Goal: Task Accomplishment & Management: Manage account settings

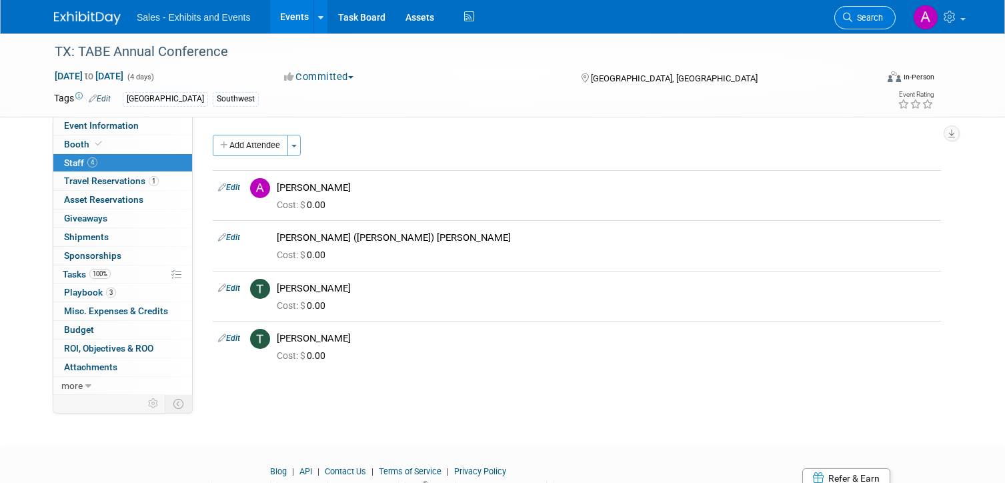
click at [874, 23] on link "Search" at bounding box center [864, 17] width 61 height 23
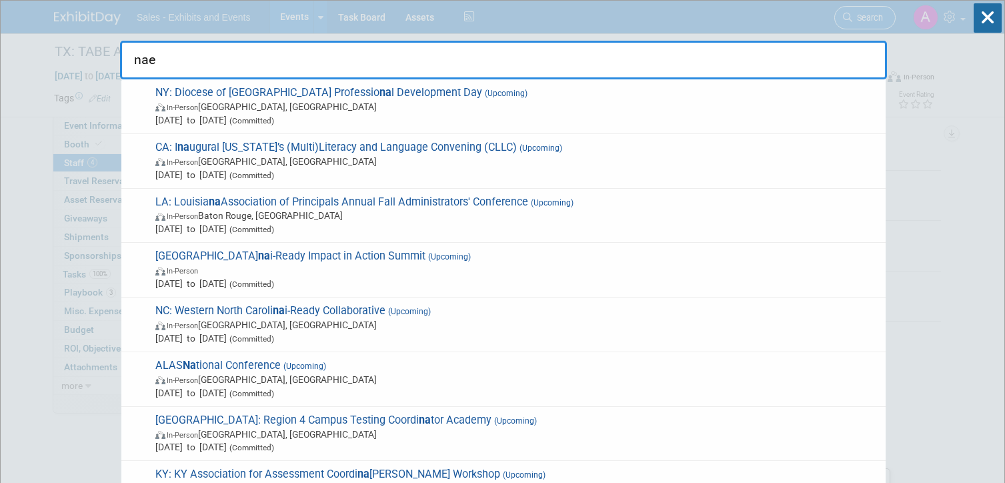
type input "naey"
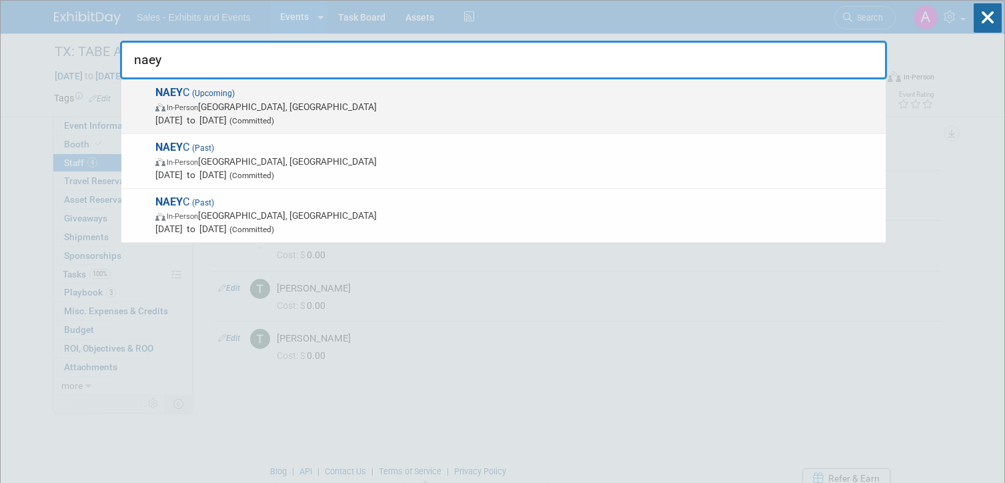
click at [551, 90] on span "NAEY C (Upcoming) In-Person Orlando, FL Nov 19, 2025 to Nov 22, 2025 (Committed)" at bounding box center [514, 106] width 727 height 41
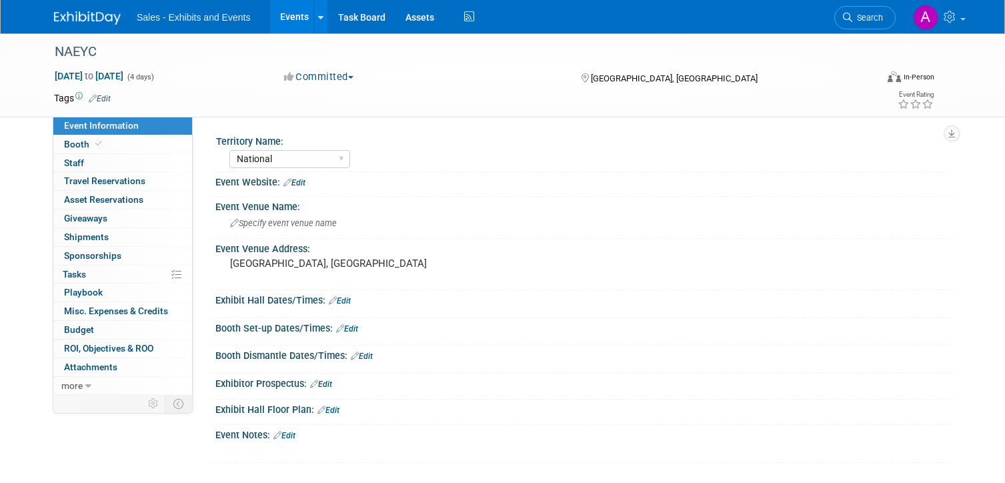
select select "National"
click at [123, 161] on link "0 Staff 0" at bounding box center [122, 163] width 139 height 18
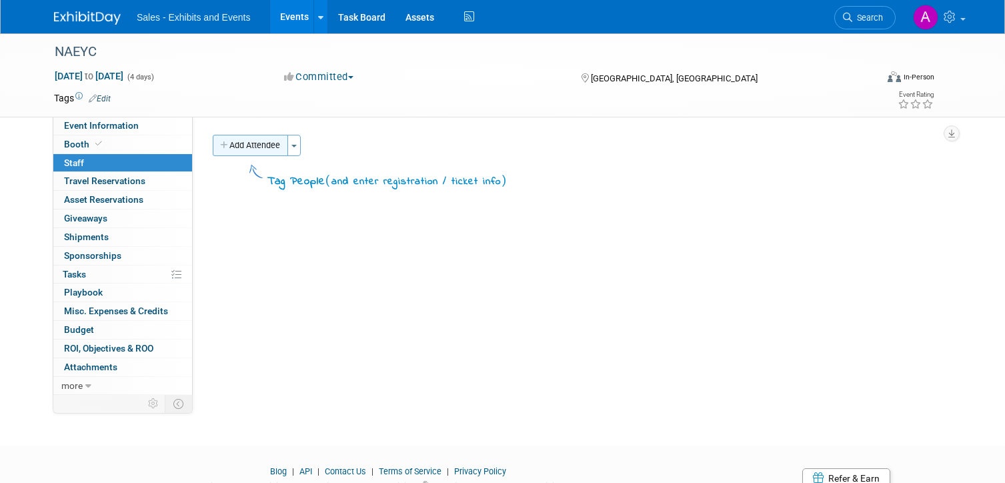
click at [253, 147] on button "Add Attendee" at bounding box center [250, 145] width 75 height 21
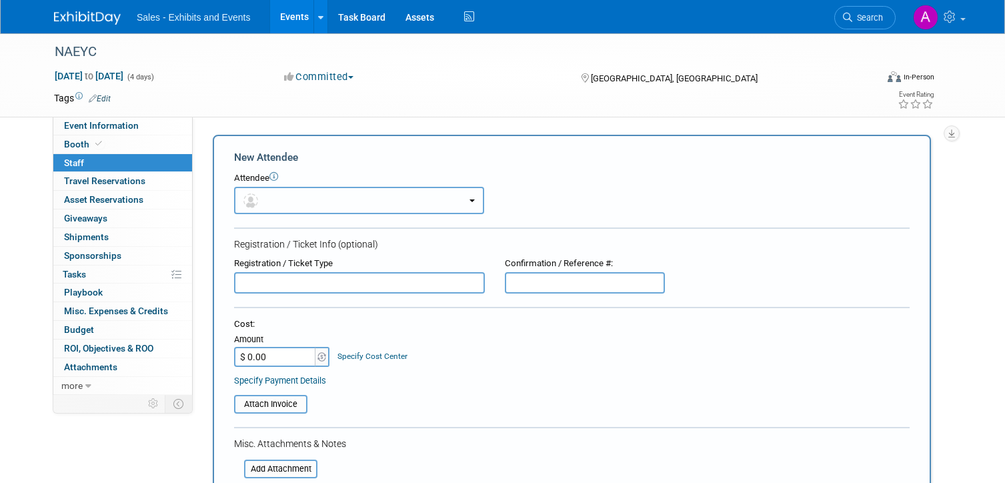
click at [287, 199] on button "button" at bounding box center [359, 200] width 250 height 27
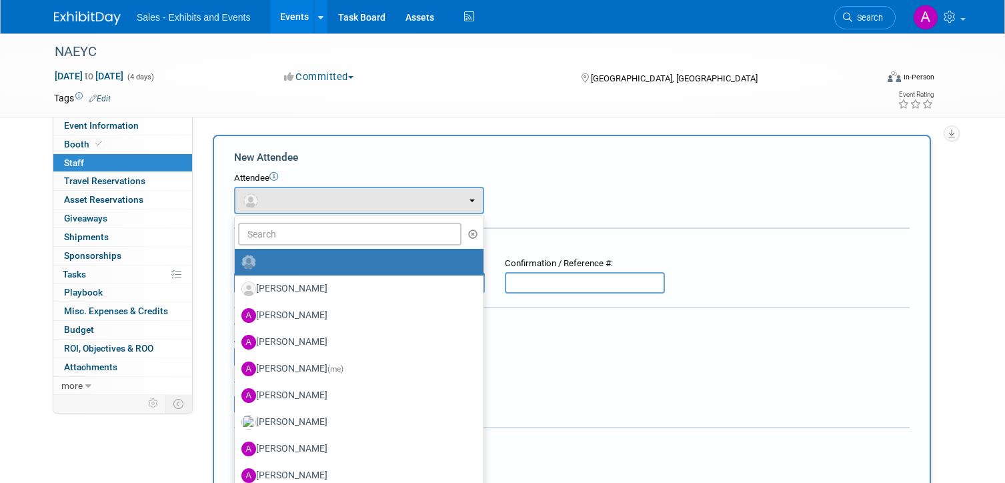
click at [354, 160] on div "New Attendee" at bounding box center [571, 157] width 675 height 15
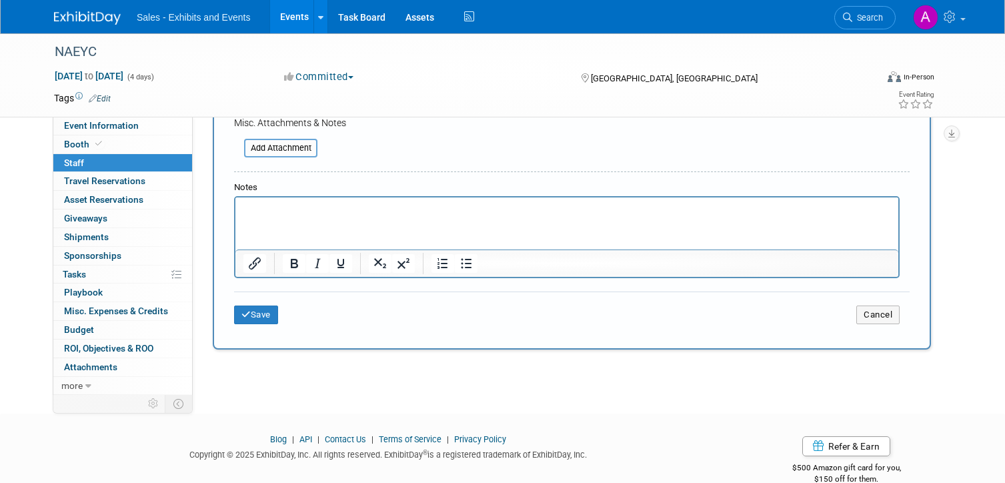
scroll to position [345, 0]
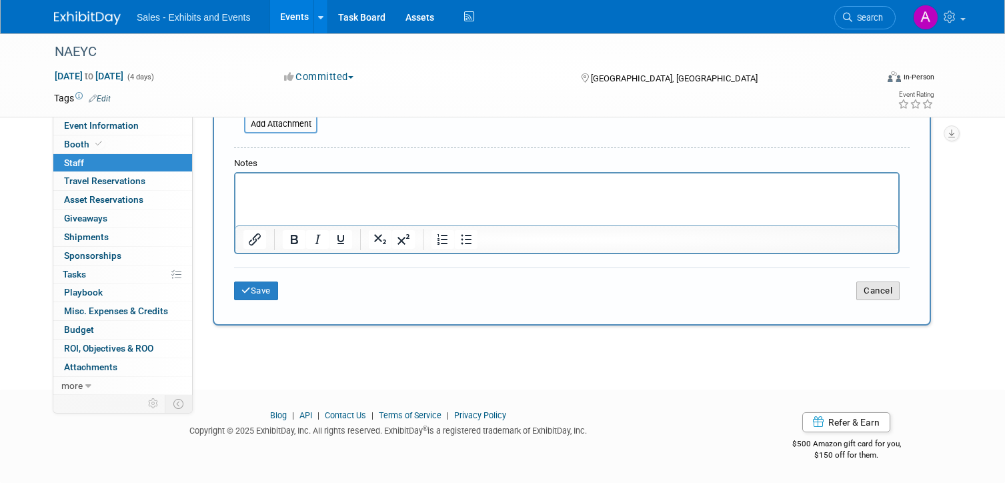
click at [868, 295] on button "Cancel" at bounding box center [877, 290] width 43 height 19
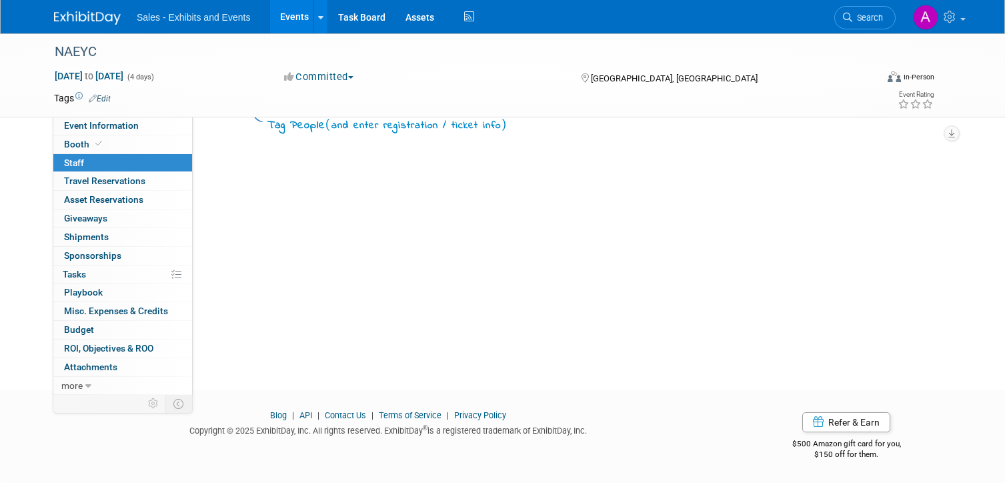
scroll to position [0, 0]
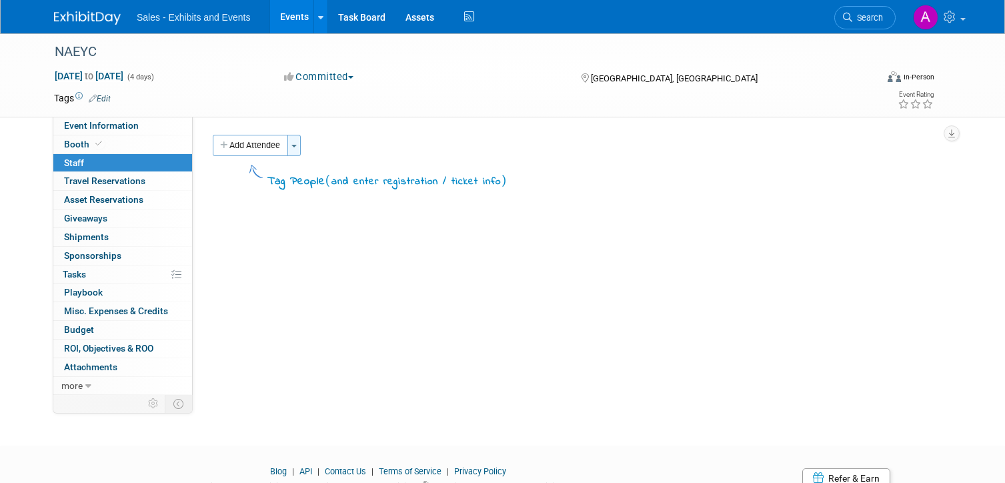
click at [293, 150] on button "Toggle Dropdown" at bounding box center [293, 145] width 13 height 21
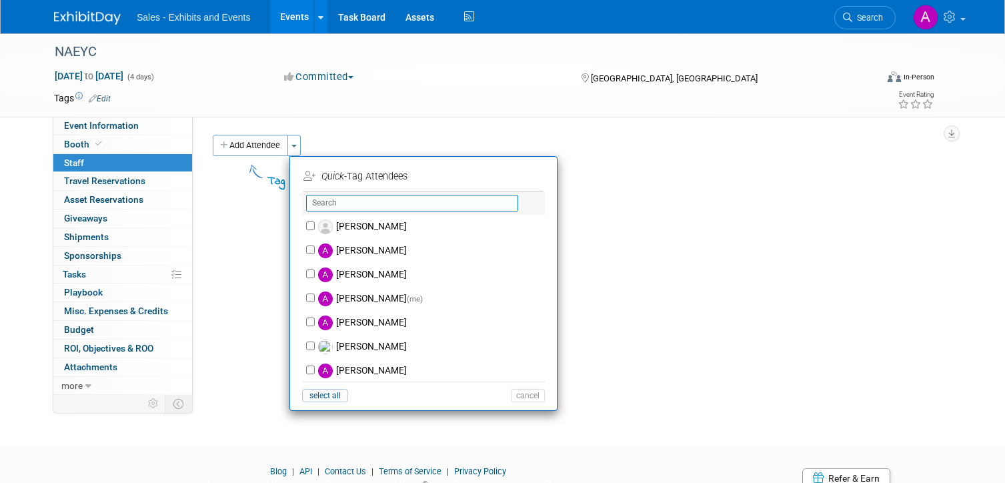
click at [346, 199] on input "text" at bounding box center [412, 203] width 212 height 17
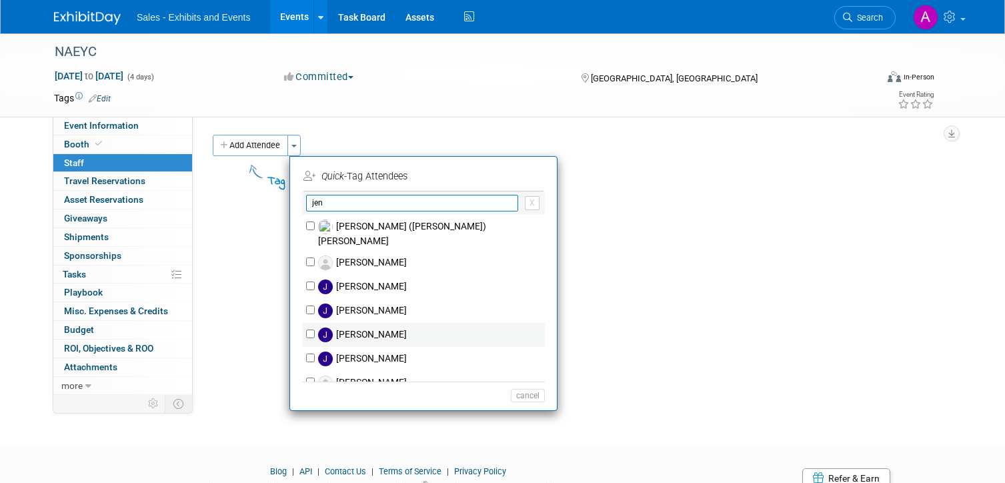
type input "jen"
click at [363, 323] on label "[PERSON_NAME]" at bounding box center [432, 335] width 235 height 24
click at [315, 329] on input "[PERSON_NAME]" at bounding box center [310, 333] width 9 height 9
checkbox input "true"
click at [387, 202] on input "jen" at bounding box center [412, 203] width 212 height 17
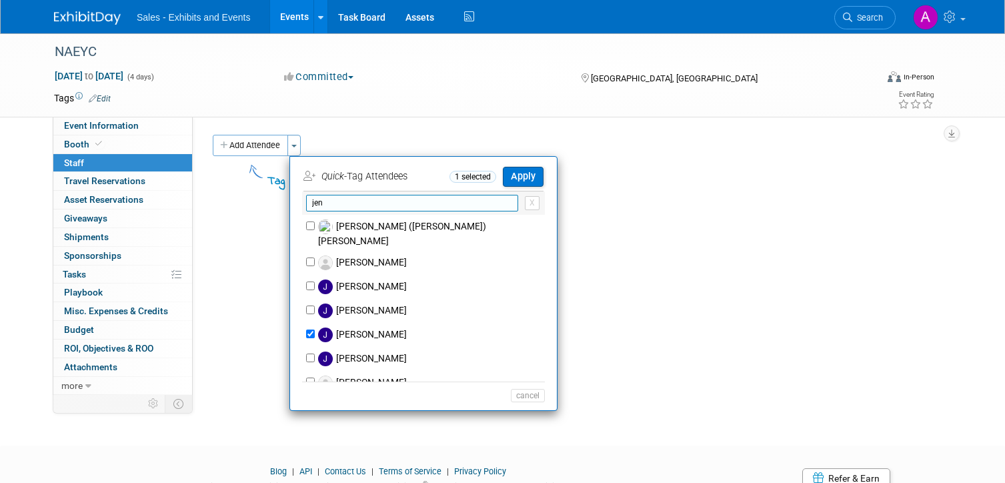
click at [387, 202] on input "jen" at bounding box center [412, 203] width 212 height 17
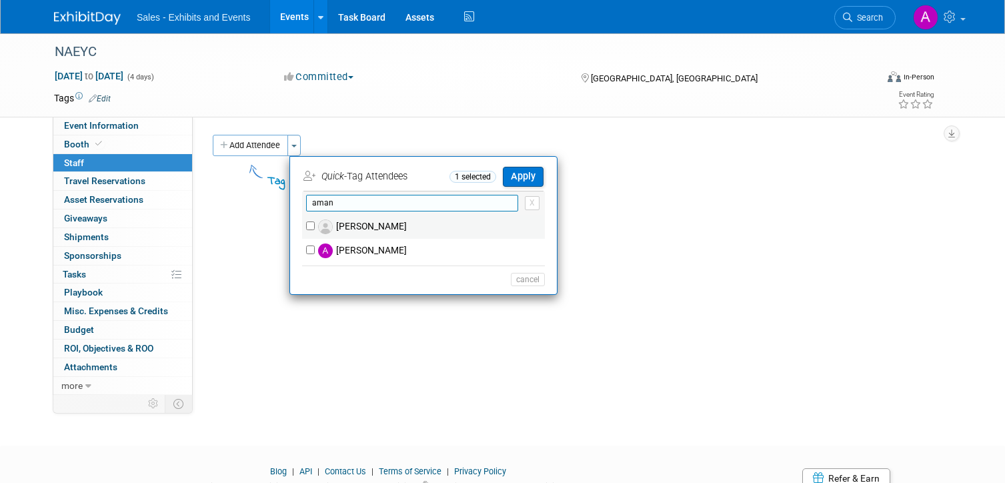
type input "aman"
click at [391, 224] on label "[PERSON_NAME]" at bounding box center [432, 227] width 235 height 24
click at [315, 224] on input "[PERSON_NAME]" at bounding box center [310, 225] width 9 height 9
checkbox input "true"
click at [393, 203] on input "aman" at bounding box center [412, 203] width 212 height 17
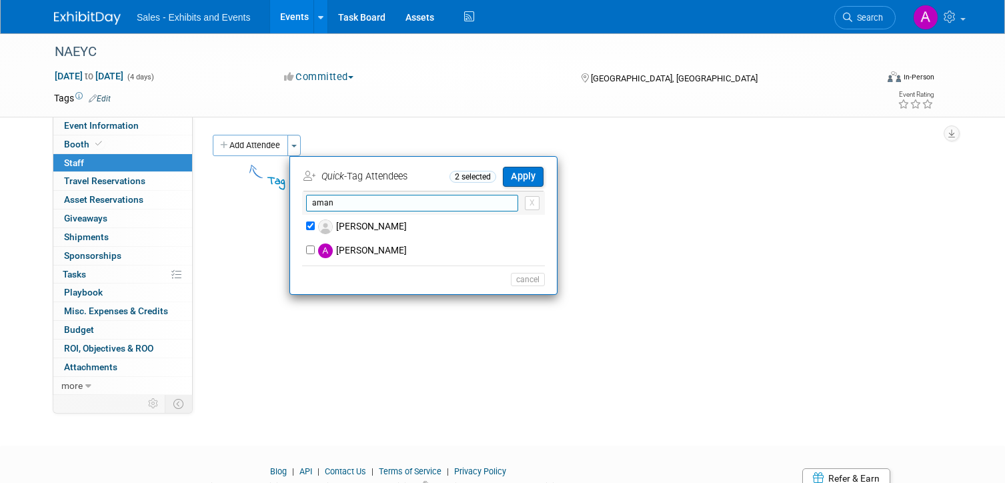
click at [393, 203] on input "aman" at bounding box center [412, 203] width 212 height 17
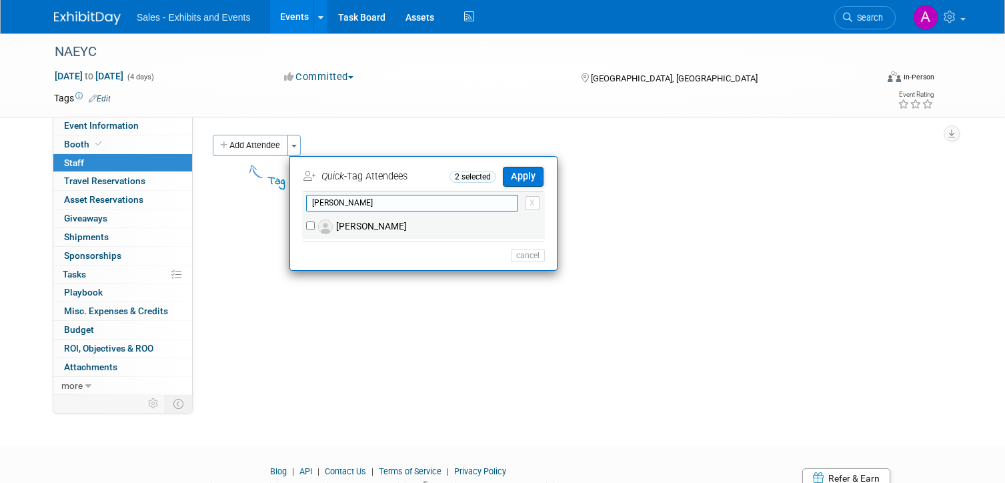
type input "sall"
click at [401, 228] on label "[PERSON_NAME]" at bounding box center [432, 227] width 235 height 24
click at [315, 228] on input "[PERSON_NAME]" at bounding box center [310, 225] width 9 height 9
checkbox input "true"
click at [387, 200] on input "sall" at bounding box center [412, 203] width 212 height 17
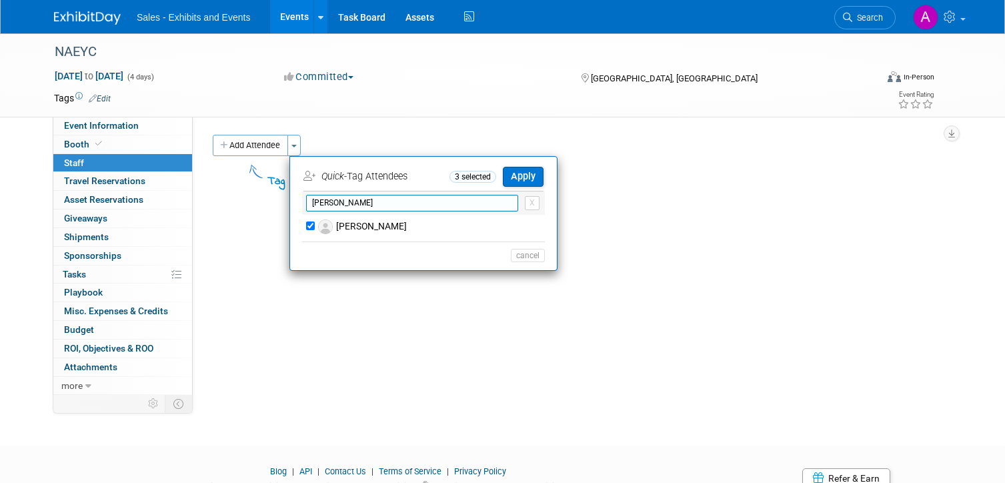
click at [387, 200] on input "sall" at bounding box center [412, 203] width 212 height 17
type input "i"
type input "m"
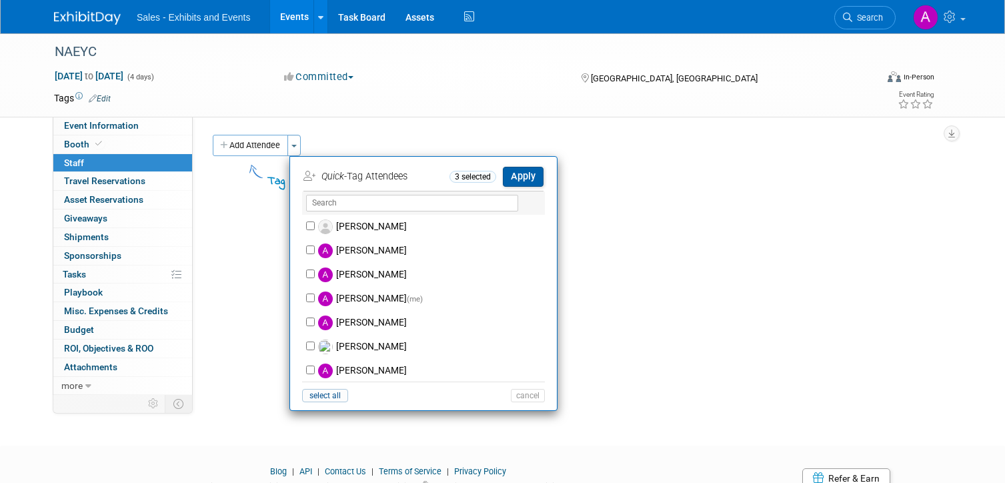
click at [531, 181] on button "Apply" at bounding box center [523, 176] width 41 height 19
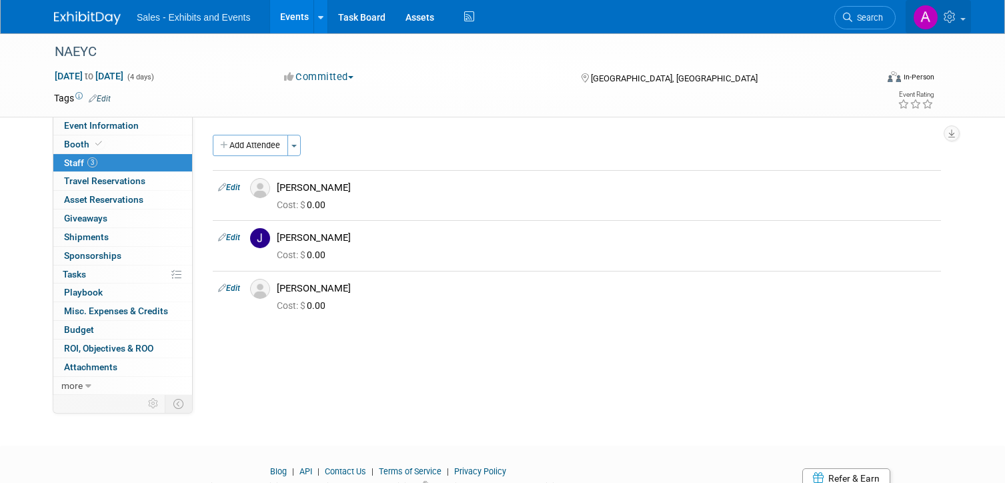
click at [945, 22] on icon at bounding box center [950, 17] width 15 height 12
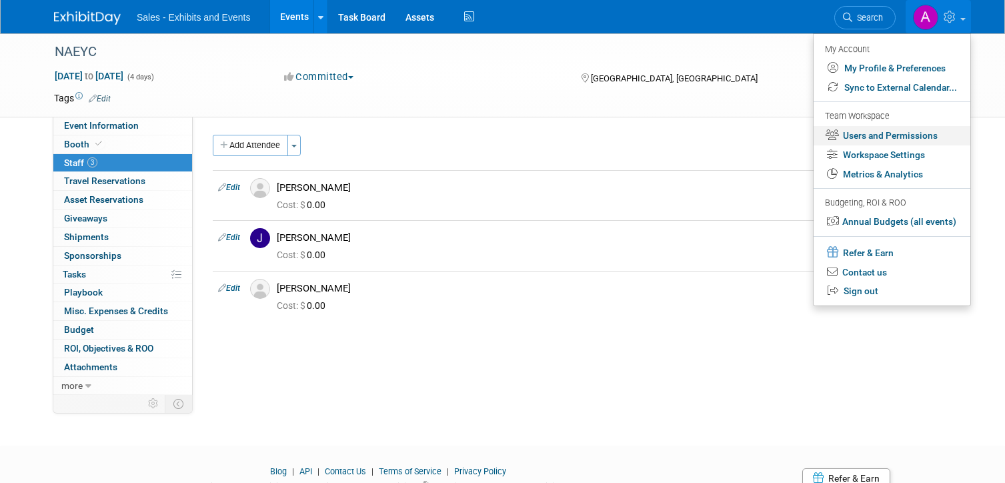
click at [879, 133] on link "Users and Permissions" at bounding box center [891, 135] width 157 height 19
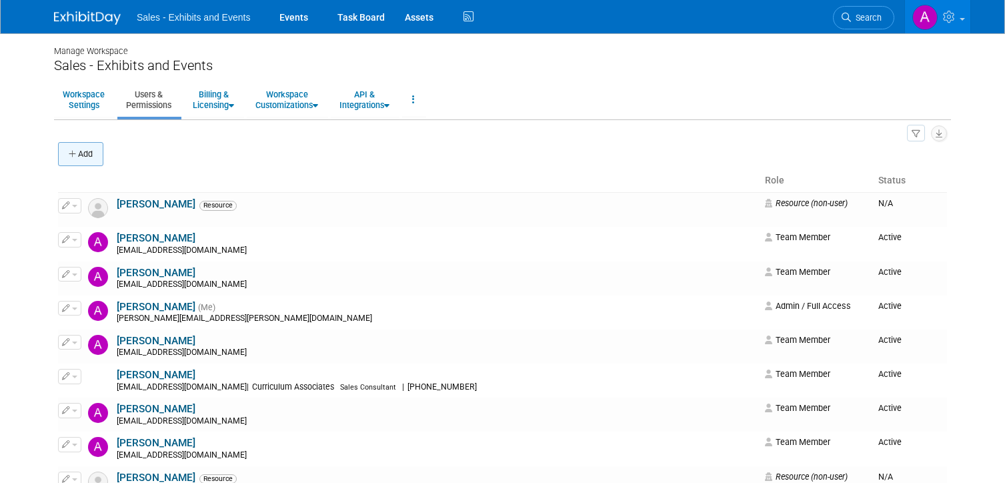
click at [73, 157] on icon "button" at bounding box center [73, 154] width 9 height 9
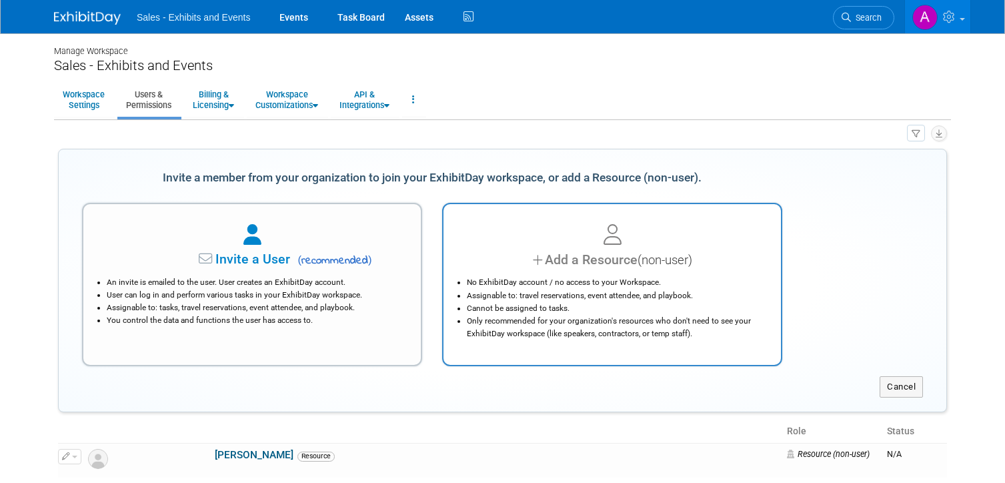
click at [533, 273] on div "No ExhibitDay account / no access to your Workspace. Assignable to: travel rese…" at bounding box center [612, 304] width 304 height 70
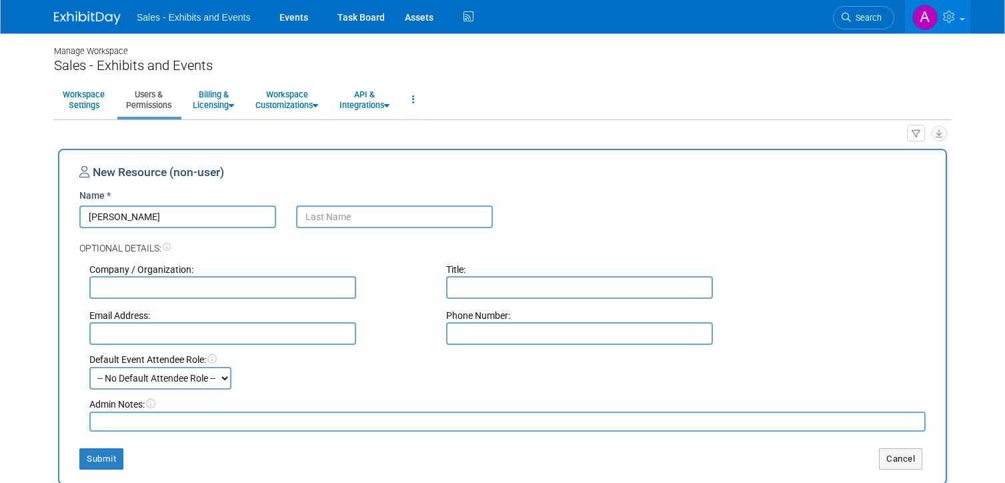
type input "Mollie"
click at [351, 221] on input "Berger" at bounding box center [394, 216] width 197 height 23
type input "Headley"
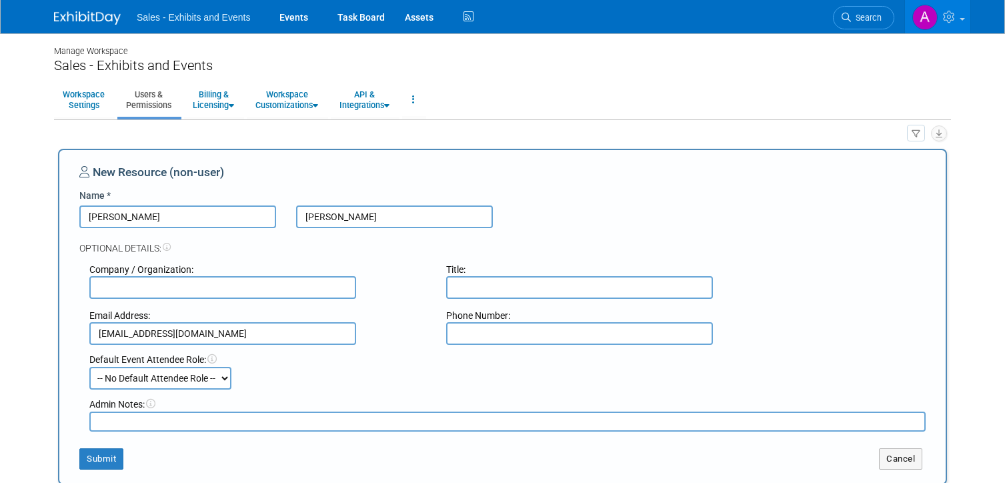
type input "mheadley@cainc.com"
click at [414, 352] on div "Default Event Attendee Role: -- No Default Attendee Role -- Author Demonstrator…" at bounding box center [507, 367] width 856 height 45
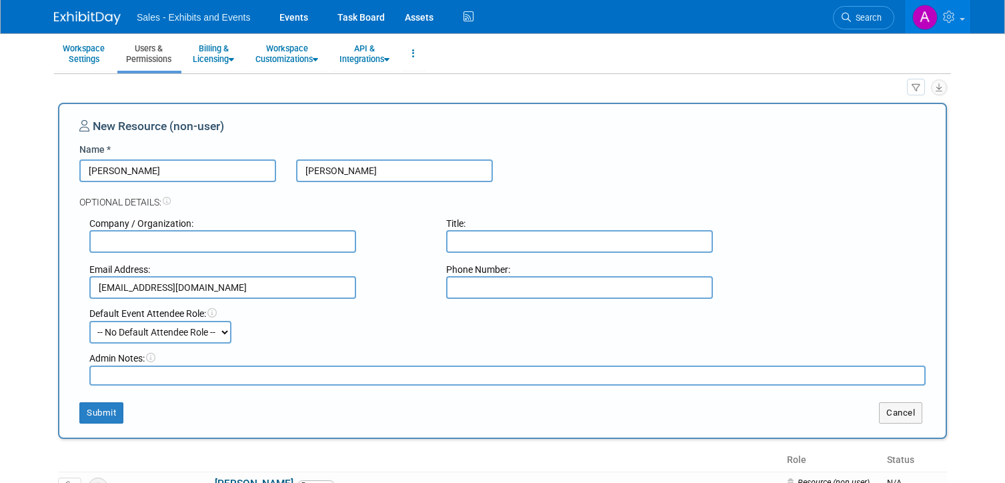
scroll to position [60, 0]
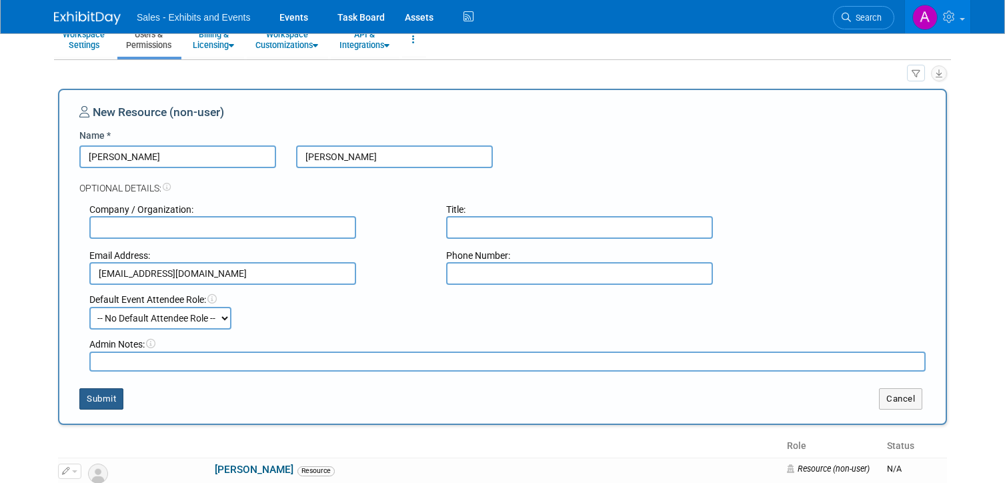
click at [112, 397] on button "Submit" at bounding box center [101, 398] width 44 height 21
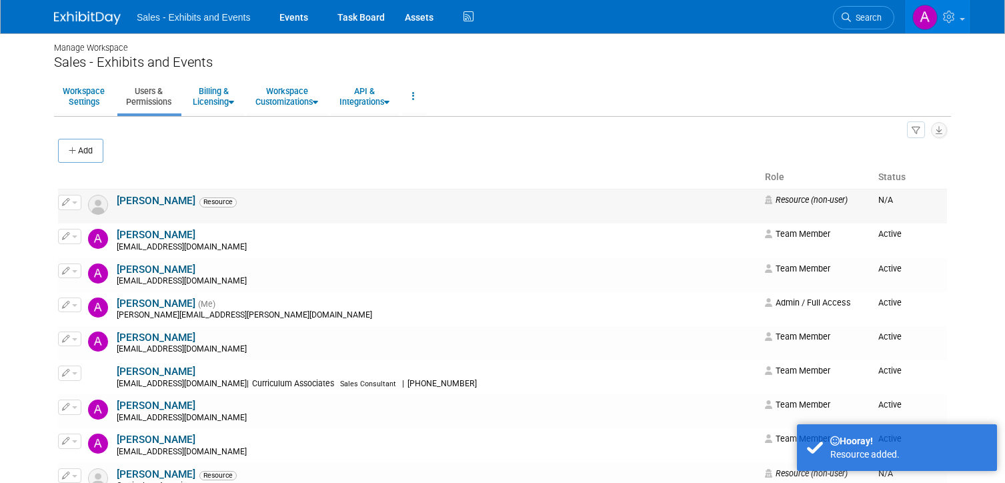
scroll to position [2, 0]
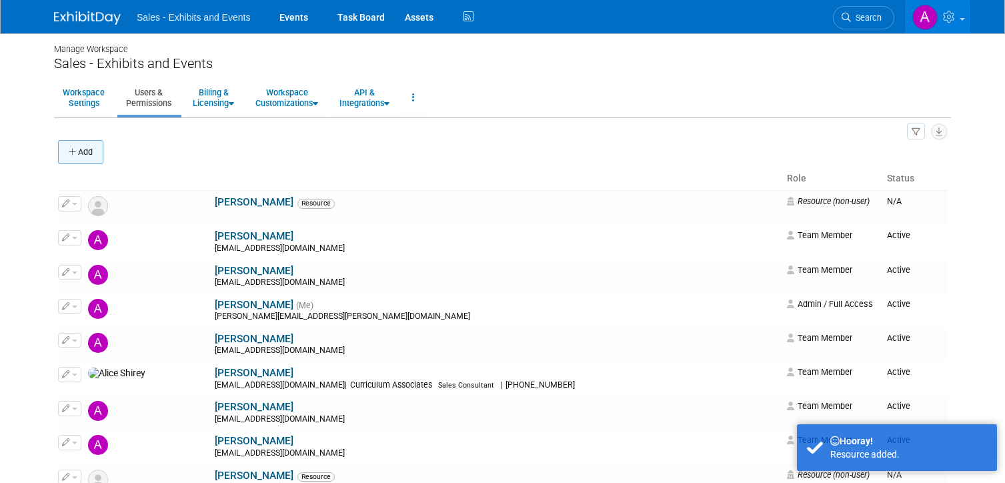
click at [87, 146] on button "Add" at bounding box center [80, 152] width 45 height 24
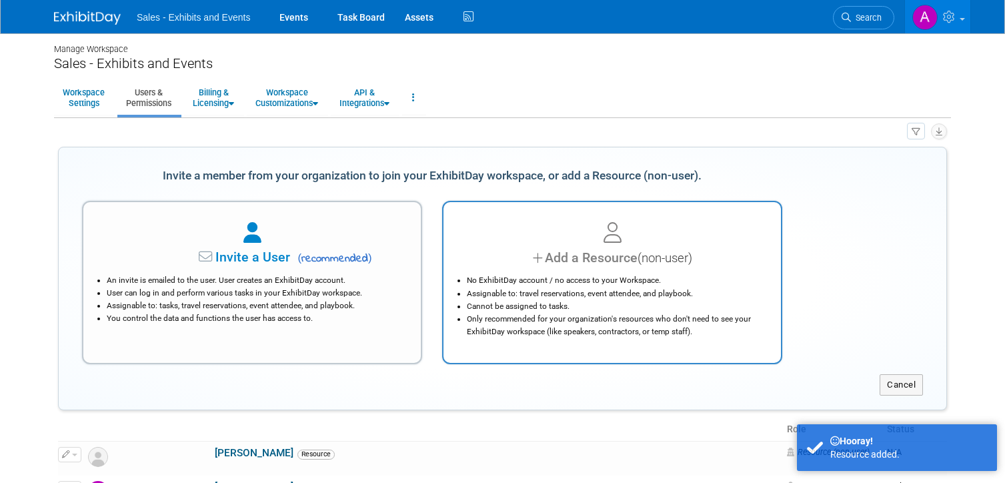
click at [533, 248] on icon at bounding box center [539, 257] width 12 height 19
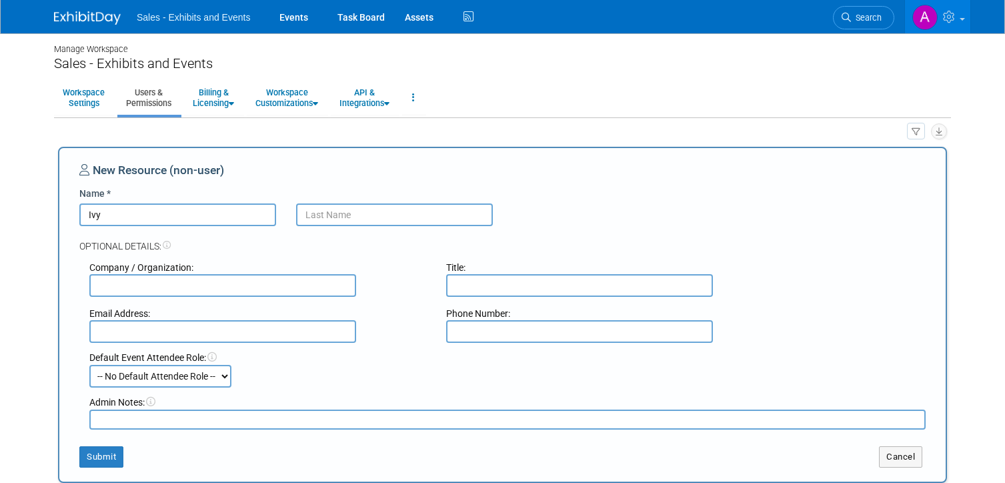
type input "Ivy"
click at [363, 217] on input "Berger" at bounding box center [394, 214] width 197 height 23
type input "Barger"
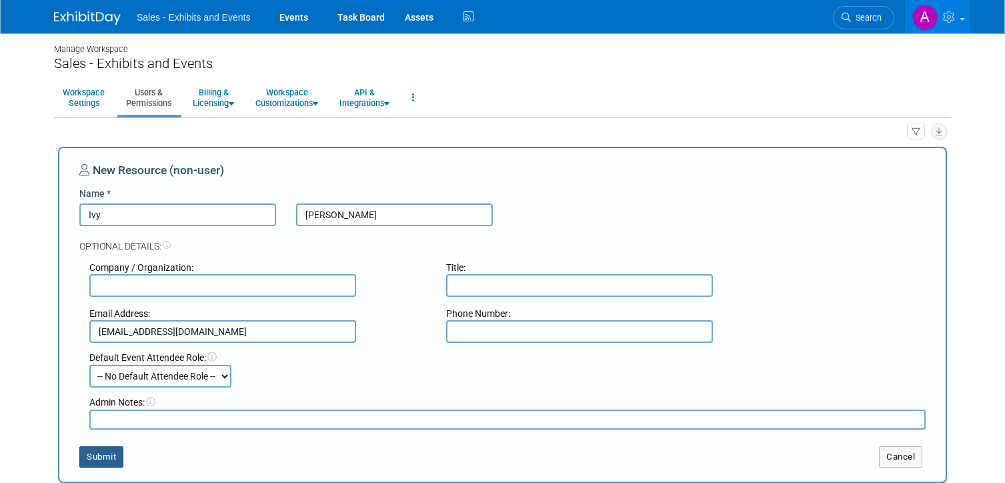
type input "ibarger@cainc.com"
click at [96, 465] on button "Submit" at bounding box center [101, 456] width 44 height 21
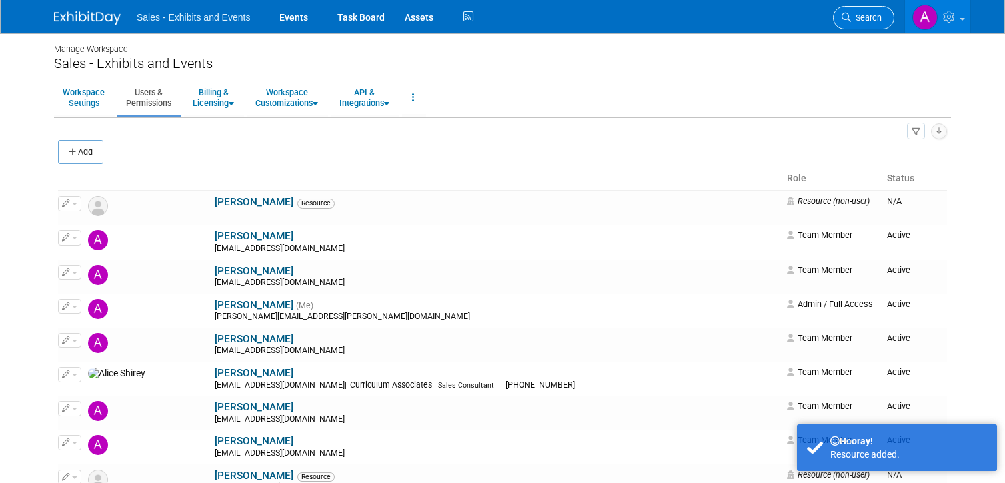
click at [869, 22] on span "Search" at bounding box center [866, 18] width 31 height 10
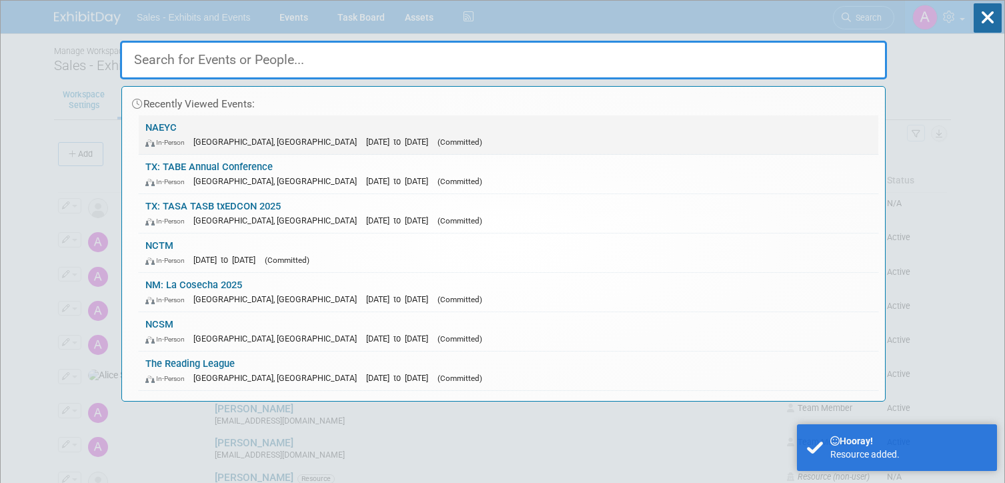
click at [437, 138] on span "(Committed)" at bounding box center [459, 141] width 45 height 9
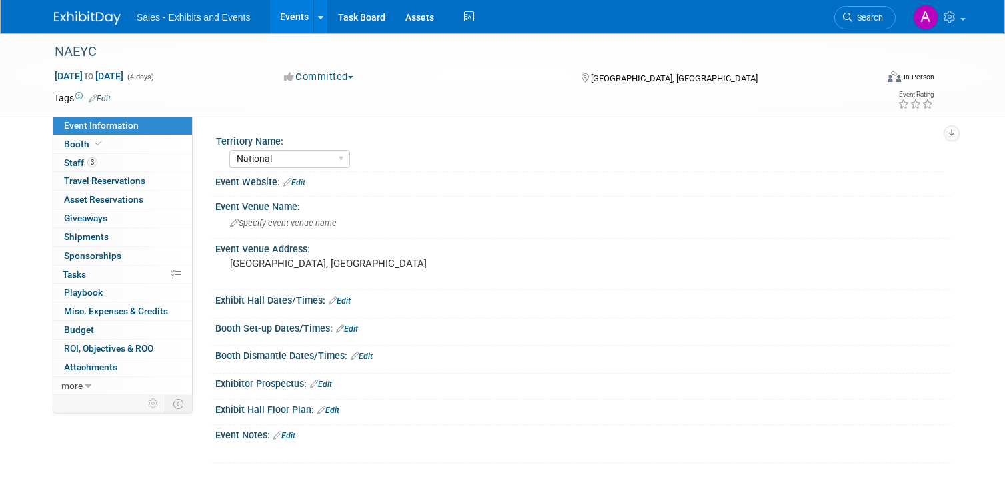
select select "National"
click at [127, 160] on link "3 Staff 3" at bounding box center [122, 163] width 139 height 18
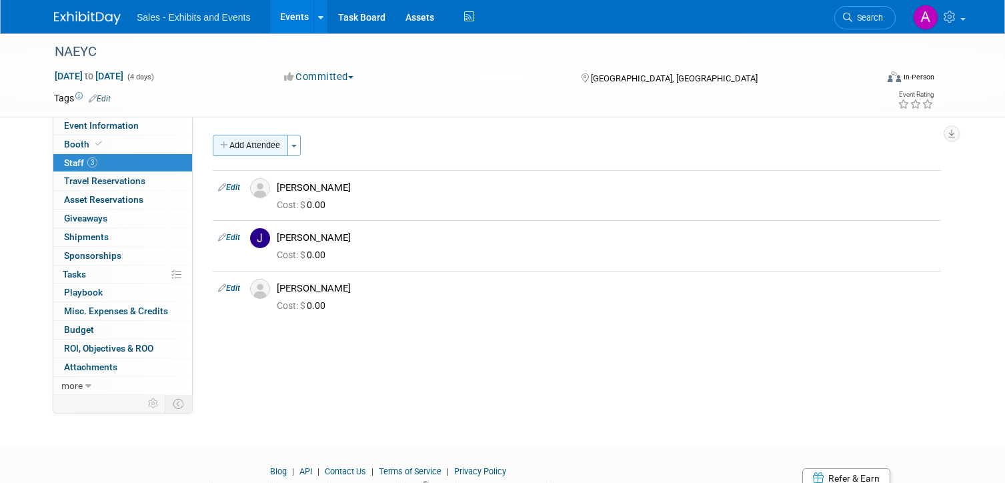
click at [250, 149] on button "Add Attendee" at bounding box center [250, 145] width 75 height 21
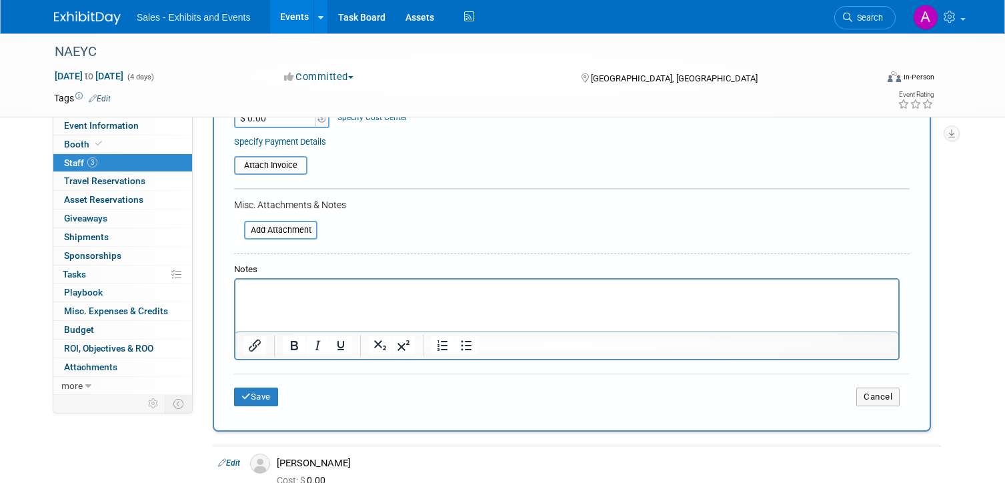
scroll to position [426, 0]
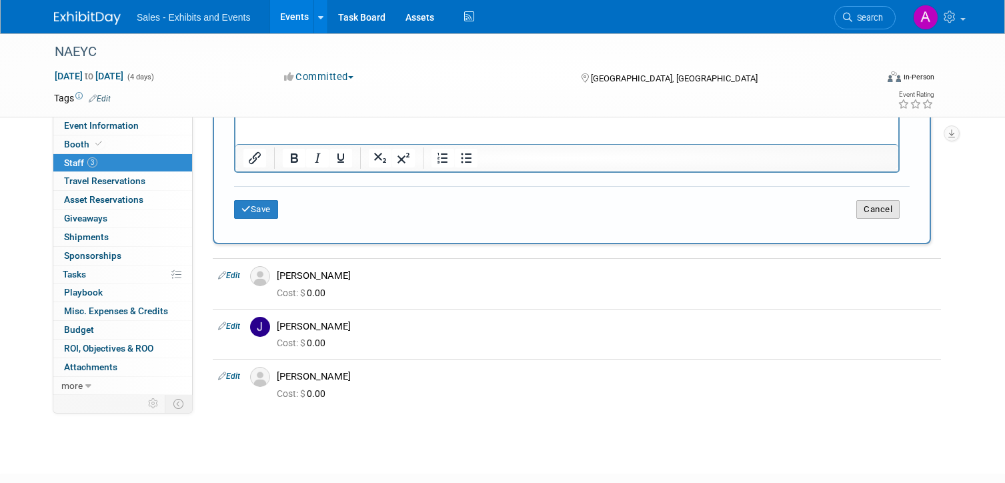
click at [859, 209] on button "Cancel" at bounding box center [877, 209] width 43 height 19
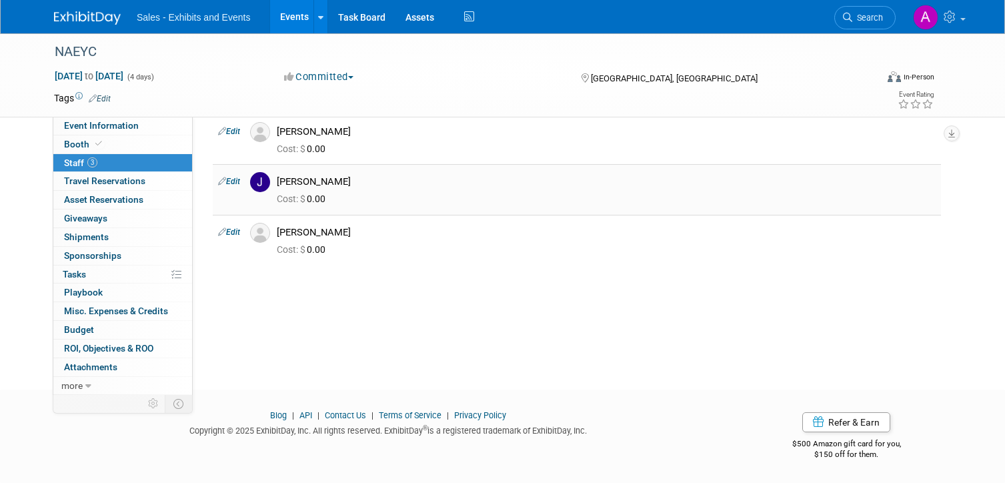
scroll to position [0, 0]
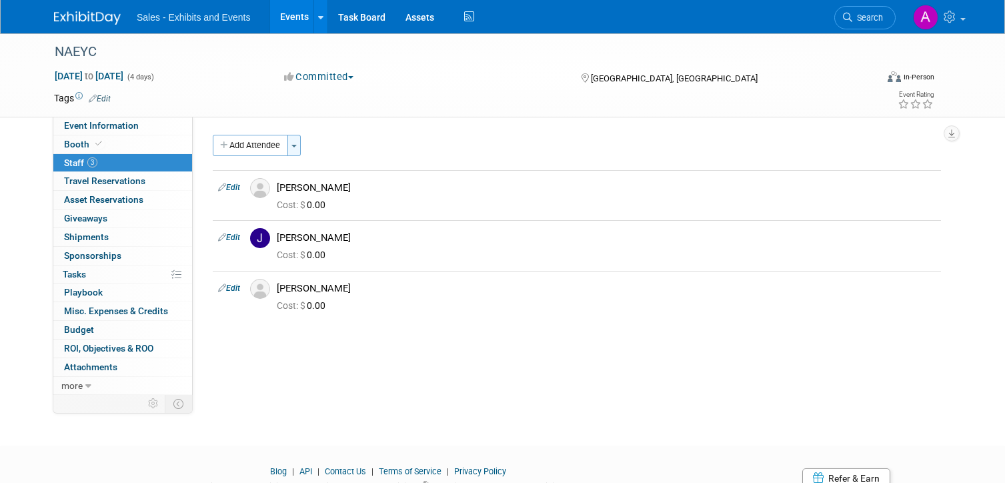
click at [297, 151] on button "Toggle Dropdown" at bounding box center [293, 145] width 13 height 21
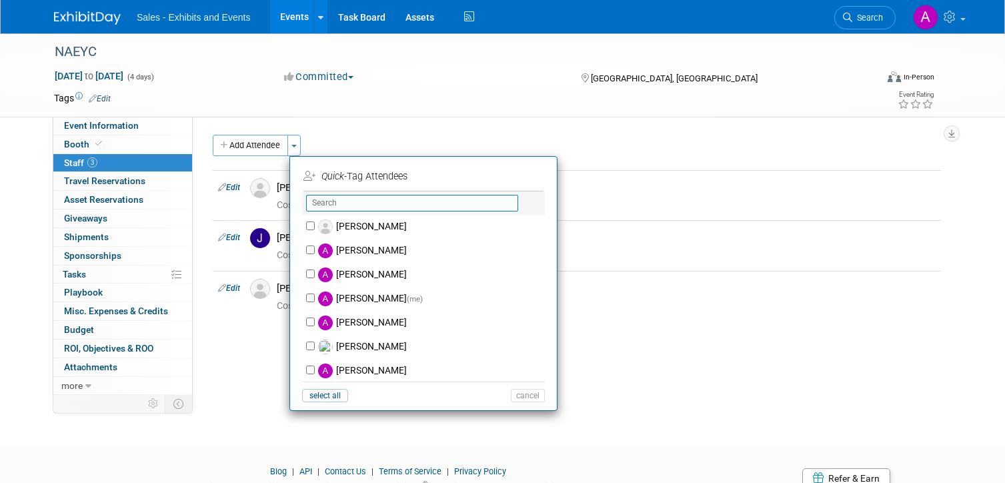
click at [357, 199] on input "text" at bounding box center [412, 203] width 212 height 17
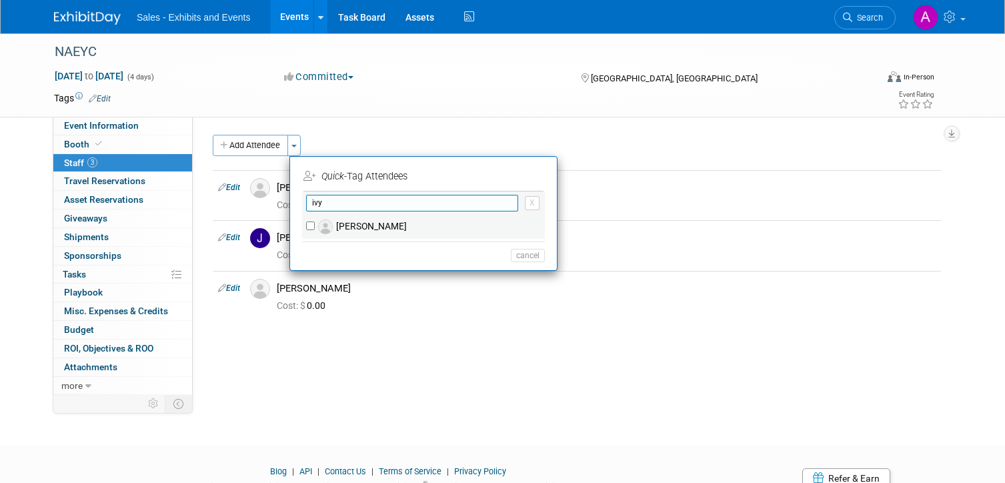
type input "ivy"
click at [355, 221] on label "[PERSON_NAME]" at bounding box center [432, 227] width 235 height 24
click at [315, 221] on input "[PERSON_NAME]" at bounding box center [310, 225] width 9 height 9
checkbox input "true"
click at [357, 203] on input "ivy" at bounding box center [412, 203] width 212 height 17
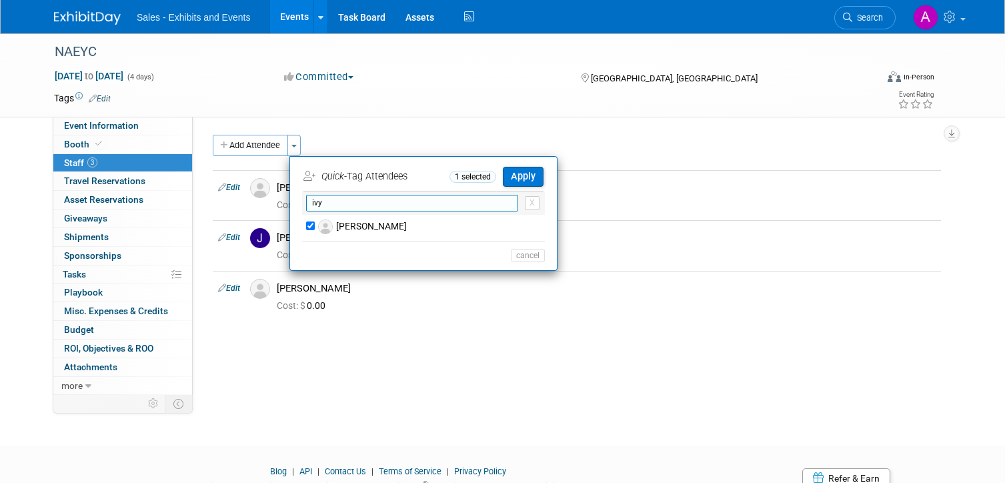
click at [357, 203] on input "ivy" at bounding box center [412, 203] width 212 height 17
type input "molli"
click at [377, 227] on label "[PERSON_NAME]" at bounding box center [432, 227] width 235 height 24
click at [315, 227] on input "[PERSON_NAME]" at bounding box center [310, 225] width 9 height 9
checkbox input "true"
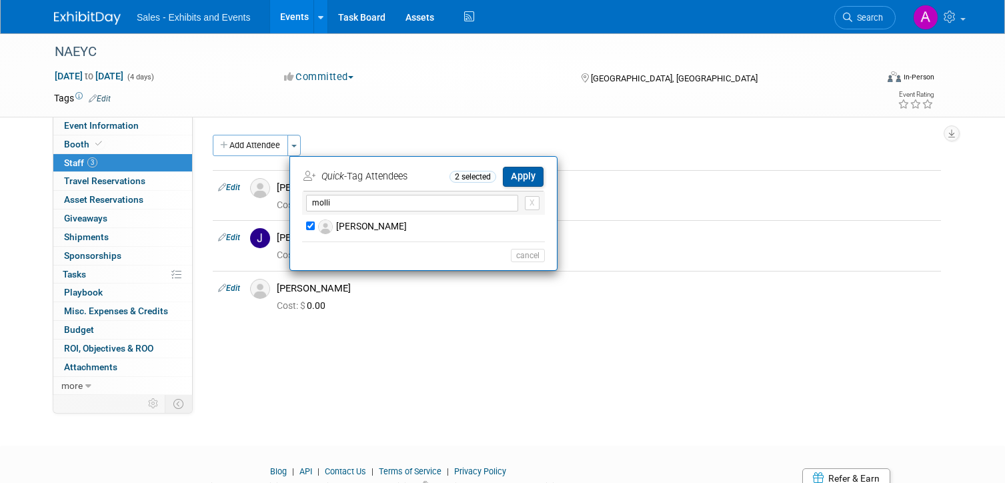
click at [531, 173] on button "Apply" at bounding box center [523, 176] width 41 height 19
